Goal: Information Seeking & Learning: Learn about a topic

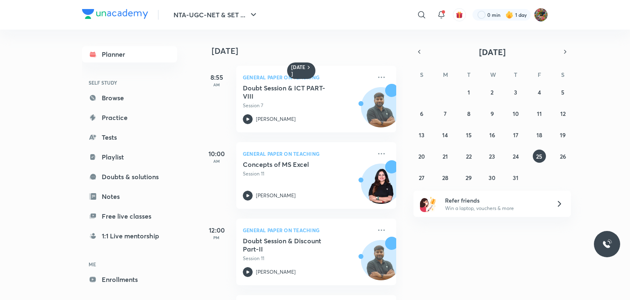
scroll to position [227, 0]
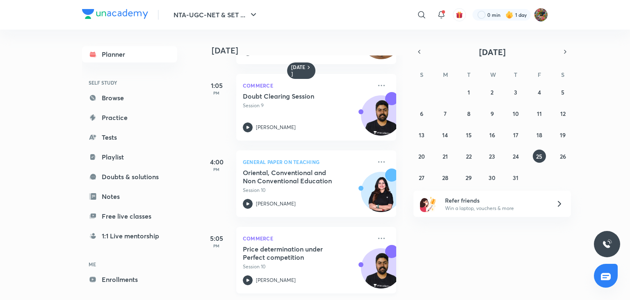
click at [321, 263] on p "Session 10" at bounding box center [307, 266] width 129 height 7
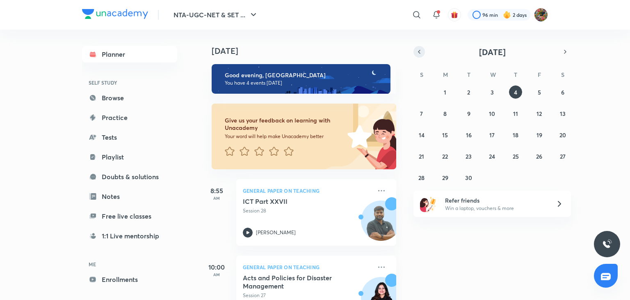
click at [420, 49] on icon "button" at bounding box center [419, 51] width 7 height 7
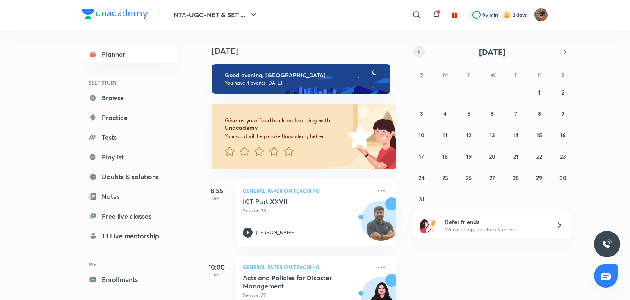
click at [420, 49] on icon "button" at bounding box center [419, 51] width 7 height 7
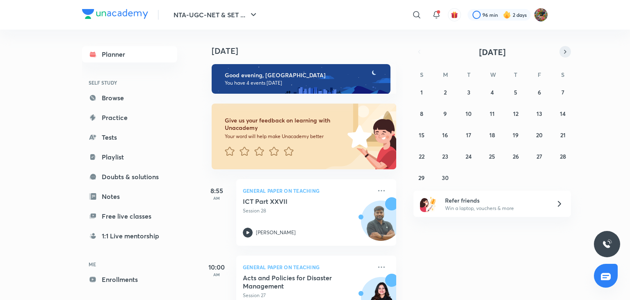
click at [561, 54] on button "button" at bounding box center [565, 51] width 11 height 11
click at [537, 159] on abbr "25" at bounding box center [539, 156] width 6 height 8
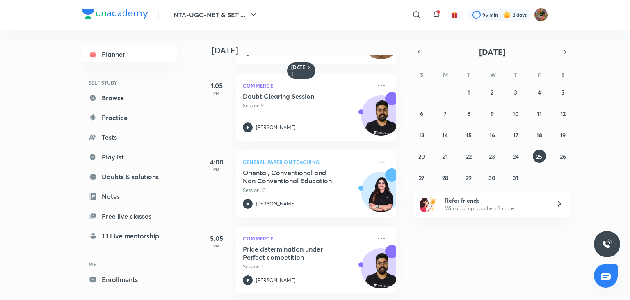
scroll to position [227, 0]
click at [570, 156] on div "29 30 1 2 3 4 5 6 7 8 9 10 11 12 13 14 15 16 17 18 19 20 21 22 23 24 25 26 27 2…" at bounding box center [493, 134] width 158 height 98
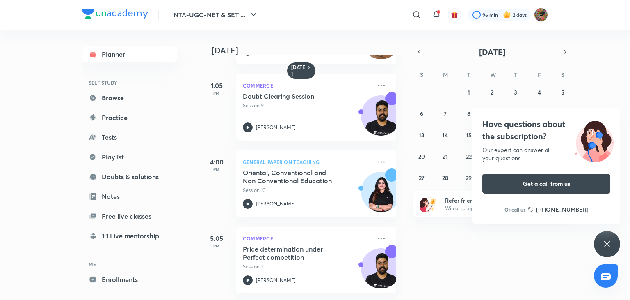
click at [468, 278] on div "[DATE] 8:55 AM General Paper on Teaching Doubt Session & ICT PART-VIII Session …" at bounding box center [414, 165] width 428 height 270
click at [610, 238] on div "Have questions about the subscription? Our expert can answer all your questions…" at bounding box center [607, 244] width 26 height 26
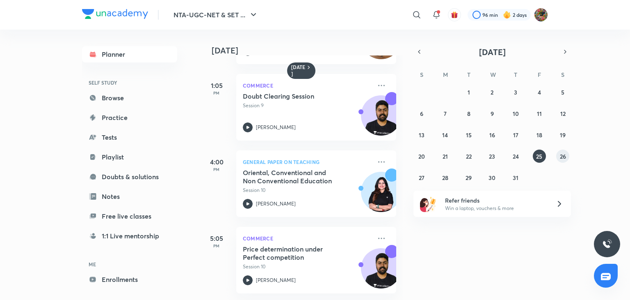
click at [564, 157] on abbr "26" at bounding box center [563, 156] width 6 height 8
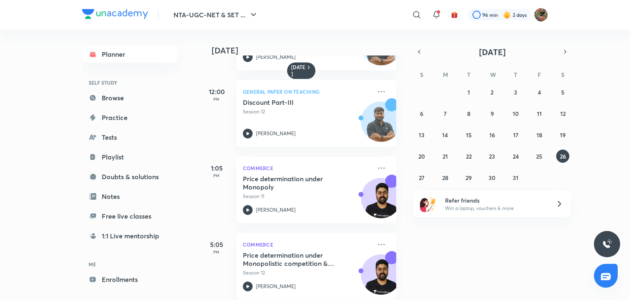
scroll to position [74, 0]
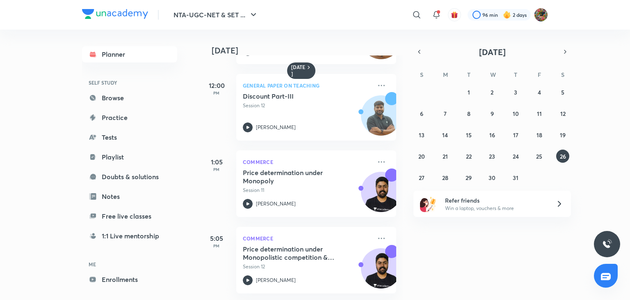
click at [438, 179] on div "29 30 1 2 3 4 5 6 7 8 9 10 11 12 13 14 15 16 17 18 19 20 21 22 23 24 25 26 27 2…" at bounding box center [493, 134] width 158 height 98
click at [447, 178] on abbr "28" at bounding box center [445, 178] width 6 height 8
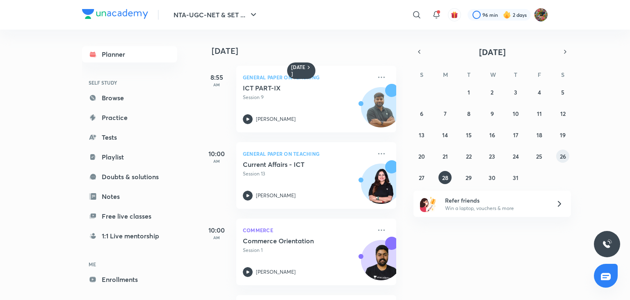
click at [564, 156] on abbr "26" at bounding box center [563, 156] width 6 height 8
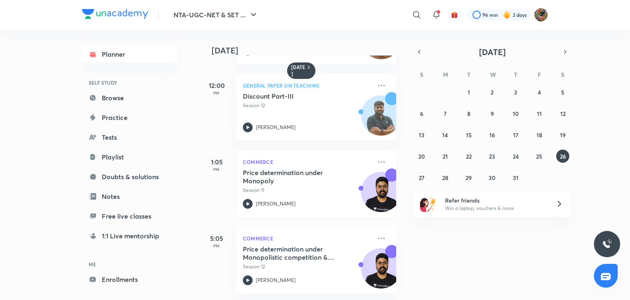
click at [317, 201] on div "[PERSON_NAME]" at bounding box center [307, 204] width 129 height 10
click at [297, 249] on h5 "Price determination under Monopolistic competition & Oligopoly" at bounding box center [294, 253] width 102 height 16
